Goal: Ask a question

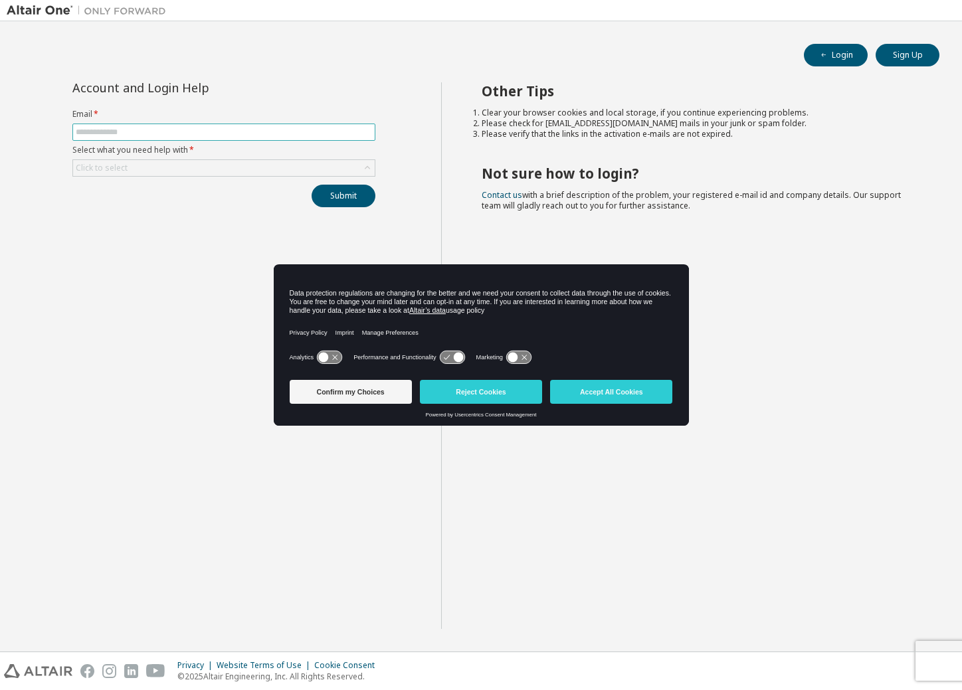
click at [80, 130] on input "text" at bounding box center [224, 132] width 296 height 11
type input "**********"
click at [146, 169] on div "Click to select" at bounding box center [224, 168] width 302 height 16
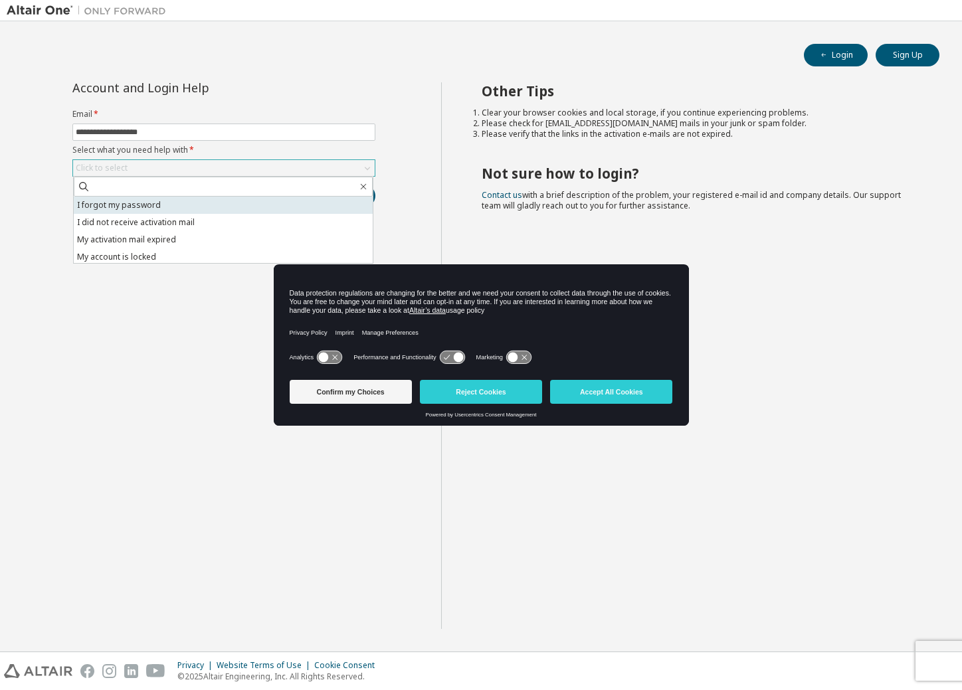
click at [135, 211] on li "I forgot my password" at bounding box center [223, 205] width 299 height 17
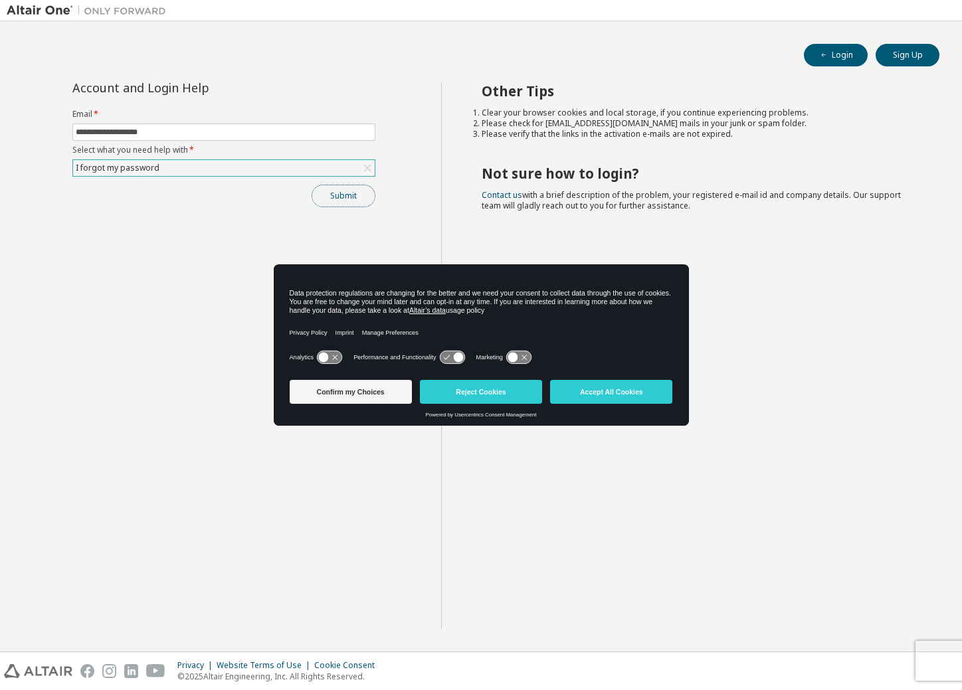
click at [344, 201] on button "Submit" at bounding box center [344, 196] width 64 height 23
click at [623, 396] on button "Accept All Cookies" at bounding box center [611, 392] width 122 height 24
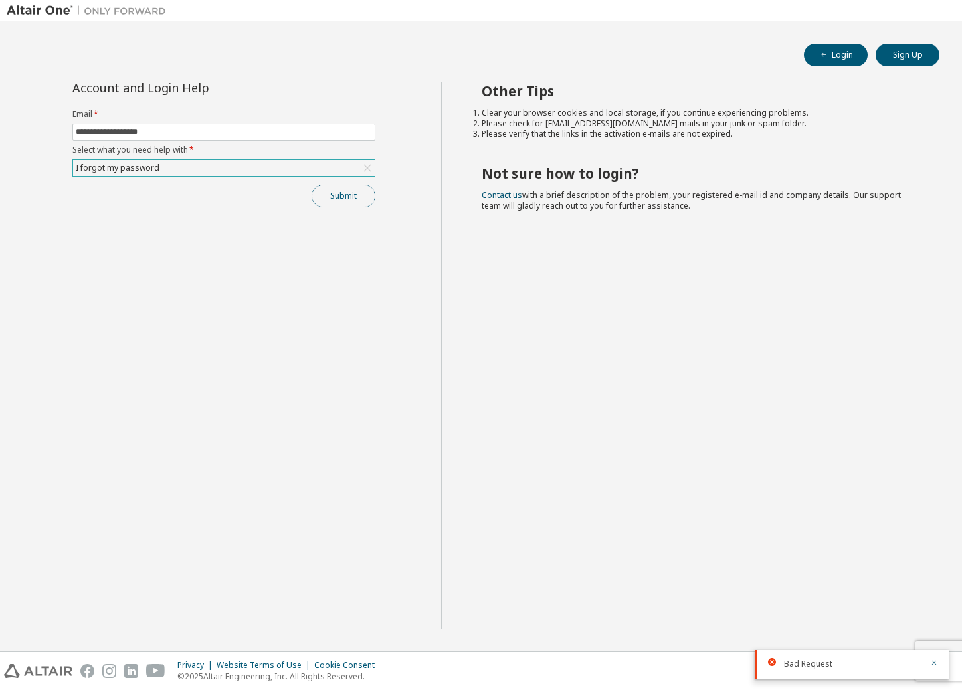
click at [343, 201] on button "Submit" at bounding box center [344, 196] width 64 height 23
